Goal: Task Accomplishment & Management: Manage account settings

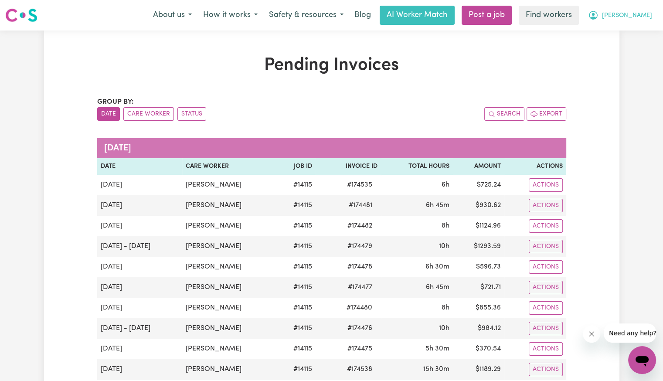
click at [643, 20] on button "[PERSON_NAME]" at bounding box center [620, 15] width 75 height 18
click at [622, 51] on link "Logout" at bounding box center [623, 50] width 69 height 17
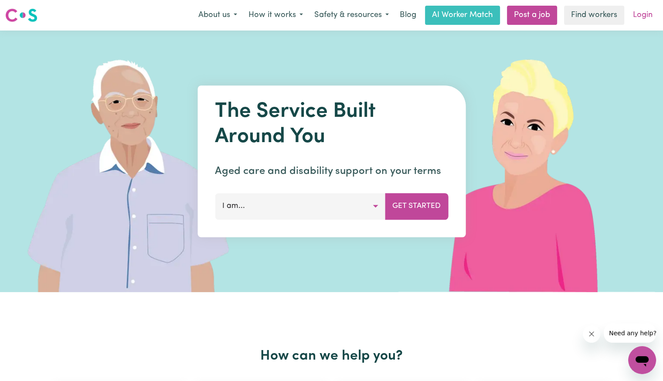
click at [643, 16] on link "Login" at bounding box center [643, 15] width 30 height 19
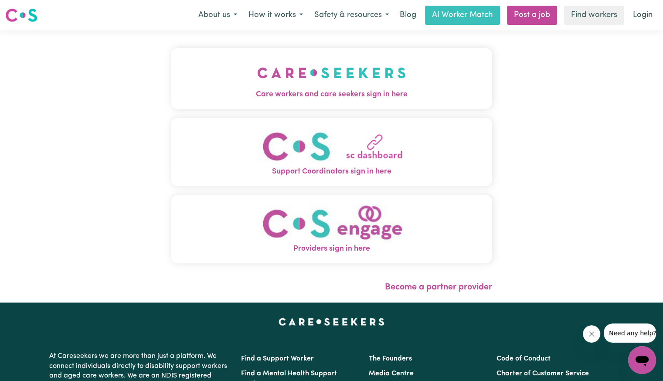
click at [237, 53] on button "Care workers and care seekers sign in here" at bounding box center [331, 78] width 321 height 61
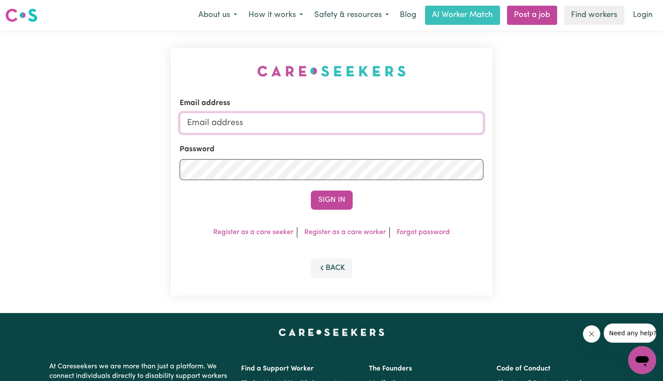
click at [287, 117] on input "Email address" at bounding box center [332, 123] width 304 height 21
type input "[PERSON_NAME][EMAIL_ADDRESS][DOMAIN_NAME]"
click at [311, 191] on button "Sign In" at bounding box center [332, 200] width 42 height 19
